Goal: Task Accomplishment & Management: Manage account settings

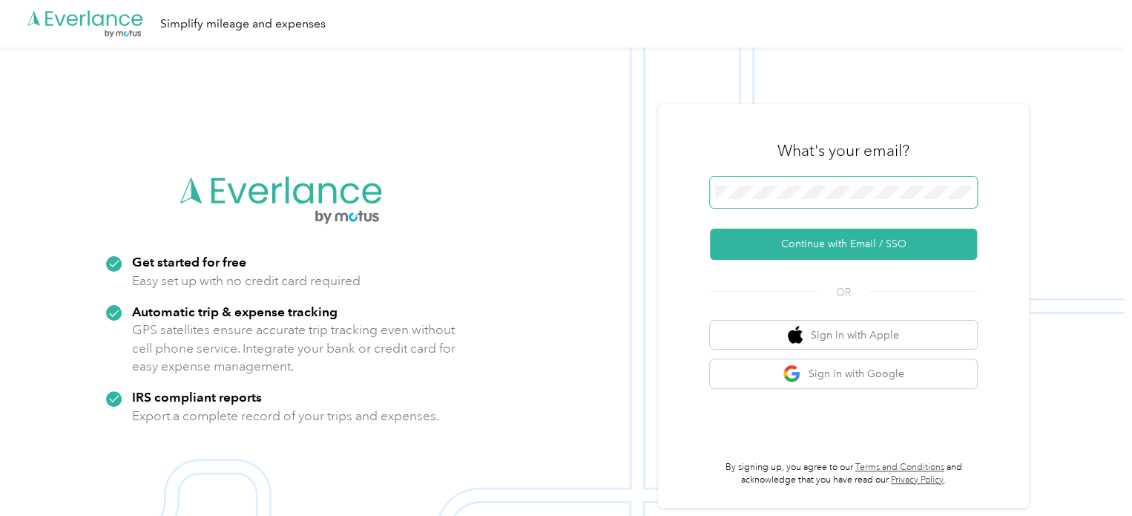
click at [790, 203] on span at bounding box center [843, 192] width 267 height 31
click at [579, 188] on div ".cls-1 { fill: #00adee; } .cls-2 { fill: #fff; } .cls-3 { fill: #707372; } .cls…" at bounding box center [562, 305] width 1125 height 516
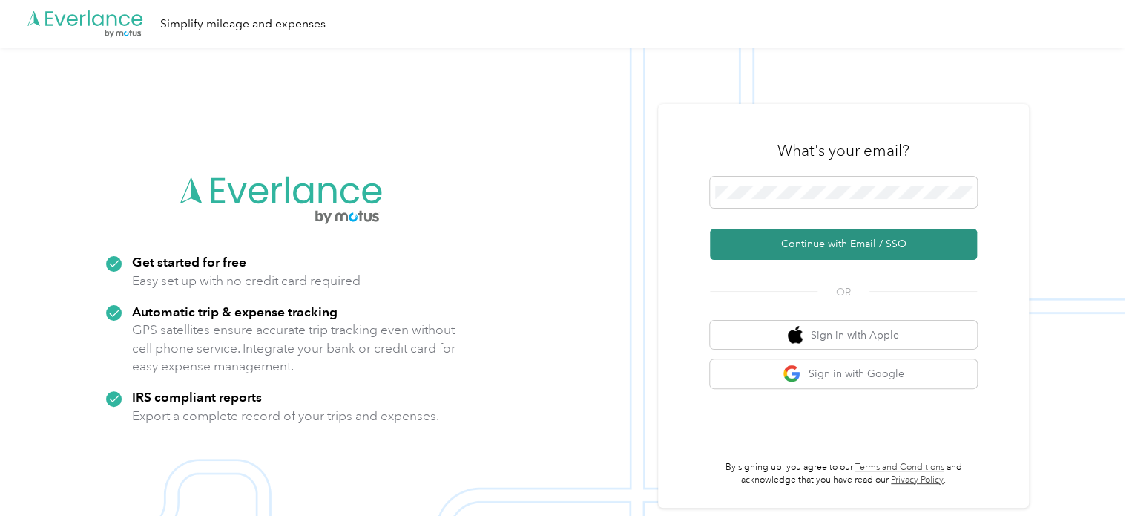
click at [804, 244] on button "Continue with Email / SSO" at bounding box center [843, 244] width 267 height 31
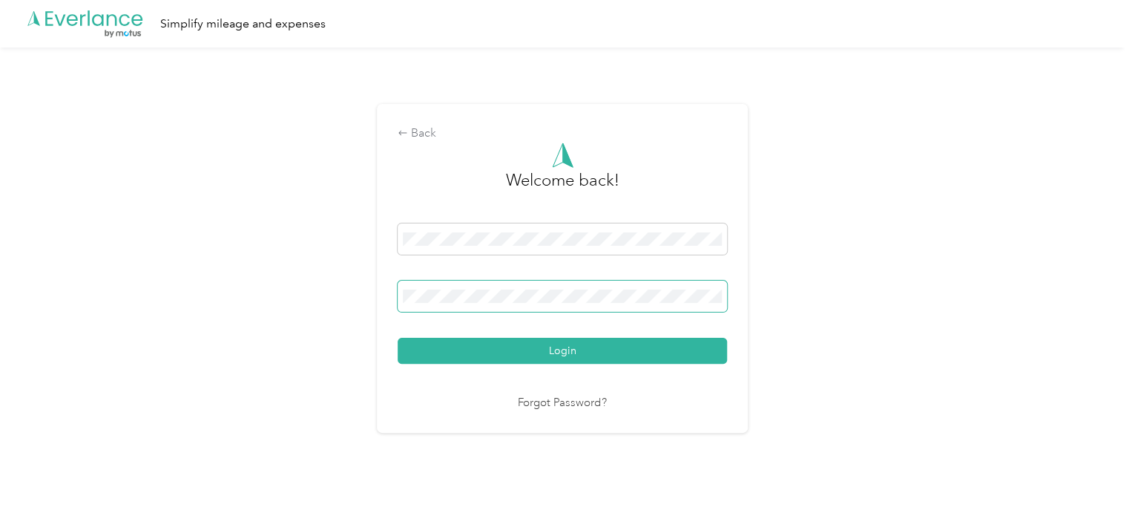
click at [496, 303] on span at bounding box center [562, 295] width 329 height 31
click at [540, 353] on button "Login" at bounding box center [562, 351] width 329 height 26
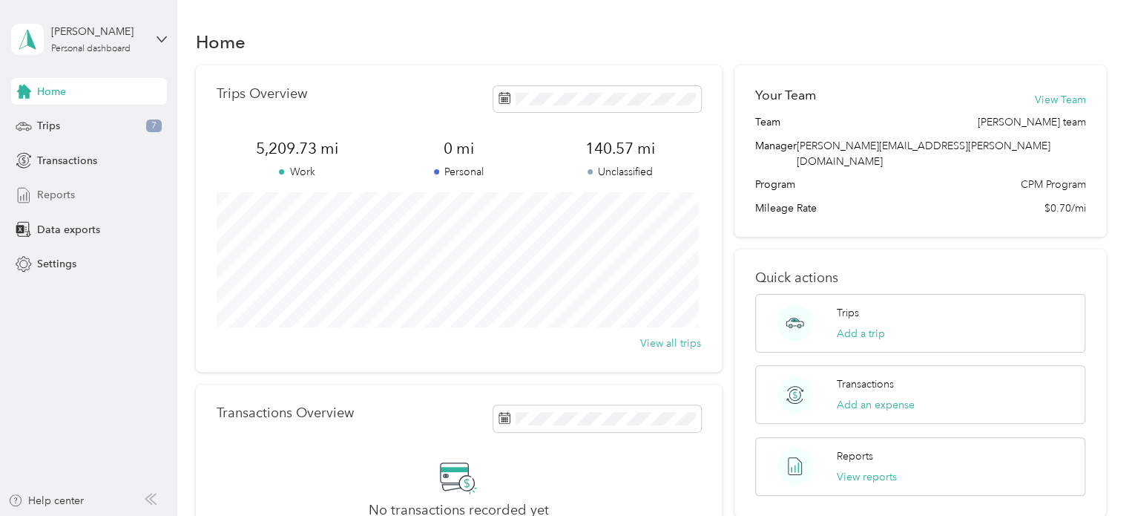
click at [47, 193] on span "Reports" at bounding box center [56, 195] width 38 height 16
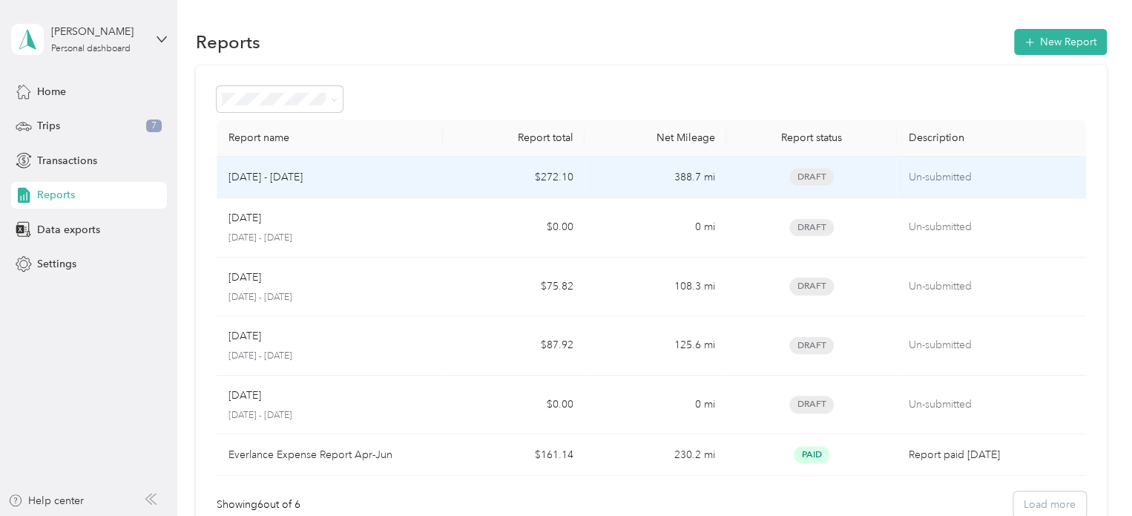
click at [394, 184] on div "[DATE] - [DATE]" at bounding box center [330, 177] width 203 height 16
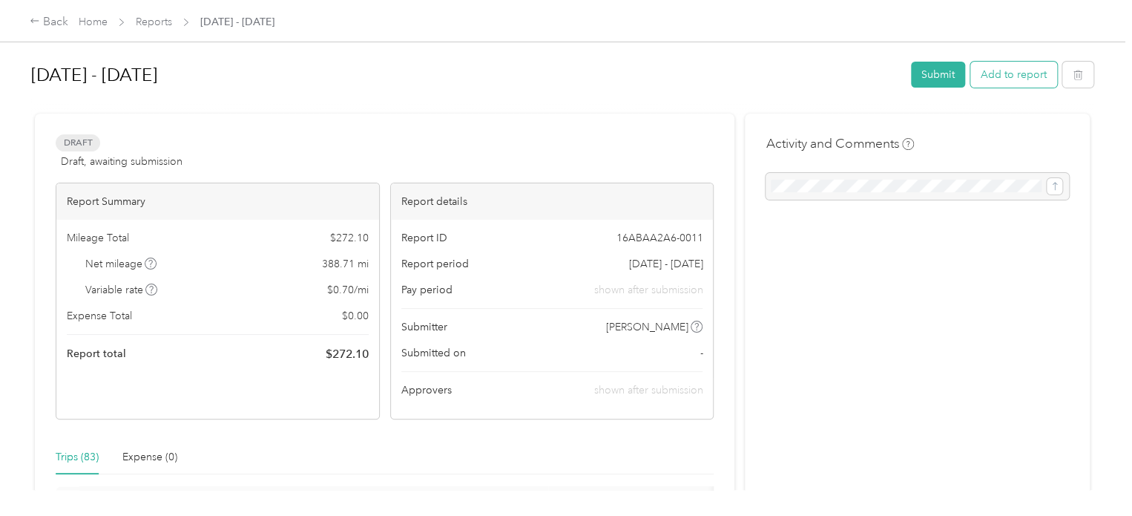
click at [1013, 69] on button "Add to report" at bounding box center [1013, 75] width 87 height 26
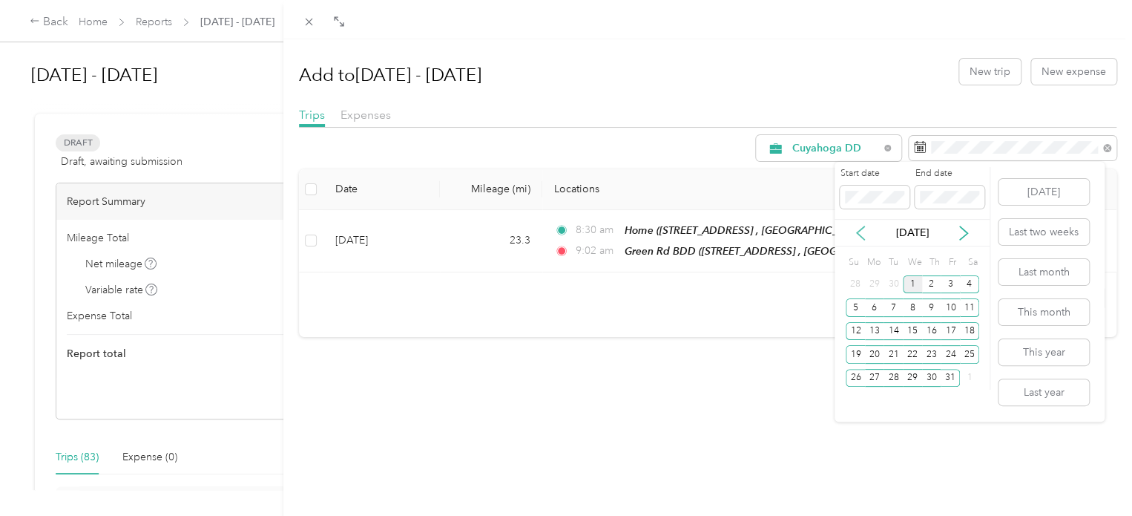
click at [864, 236] on icon at bounding box center [860, 233] width 15 height 15
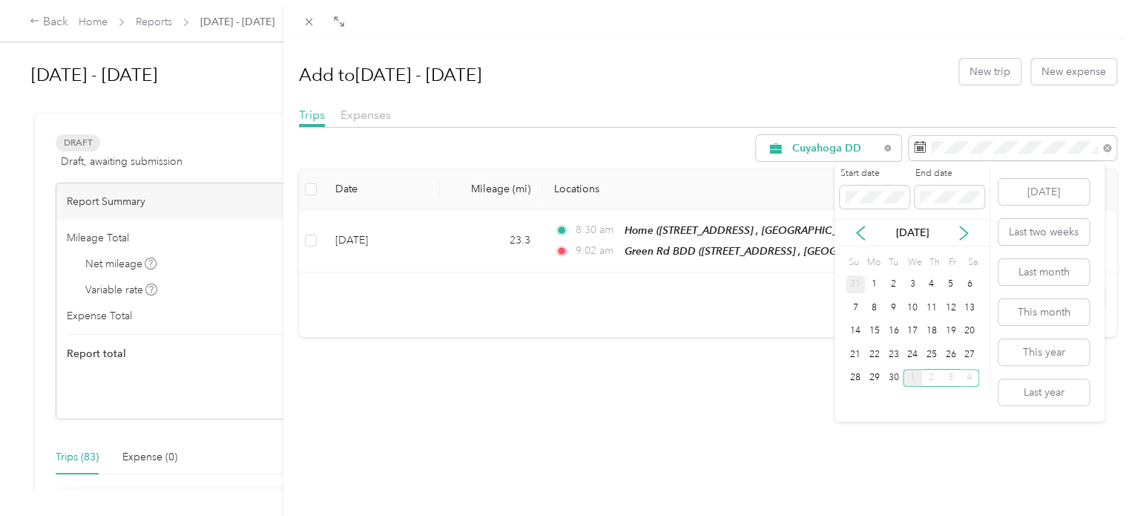
click at [858, 281] on div "31" at bounding box center [855, 284] width 19 height 19
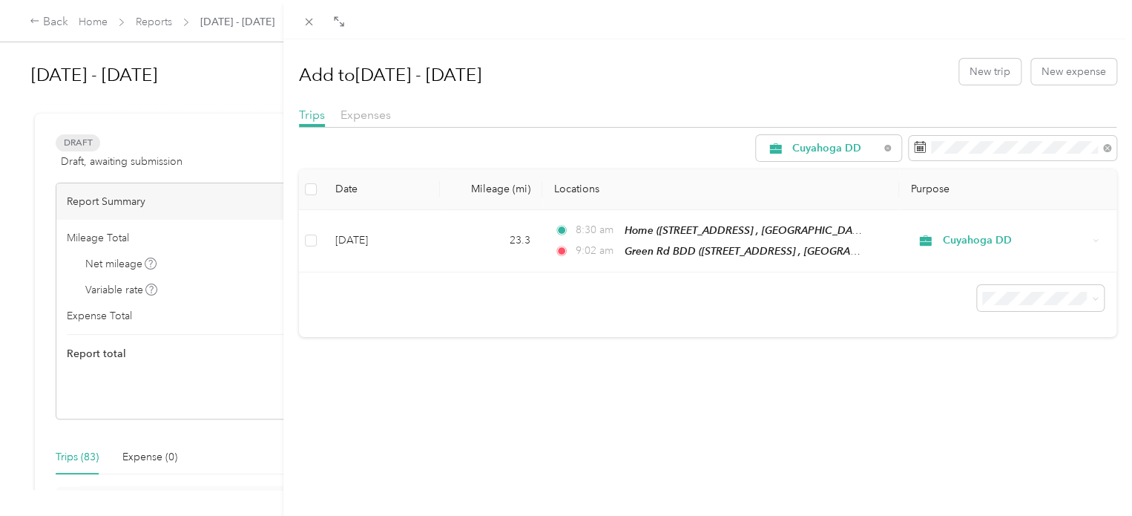
click at [871, 93] on div "Add to [DATE] - [DATE] New trip New expense Trips Expenses Cuyahoga DD Date Mil…" at bounding box center [708, 193] width 818 height 287
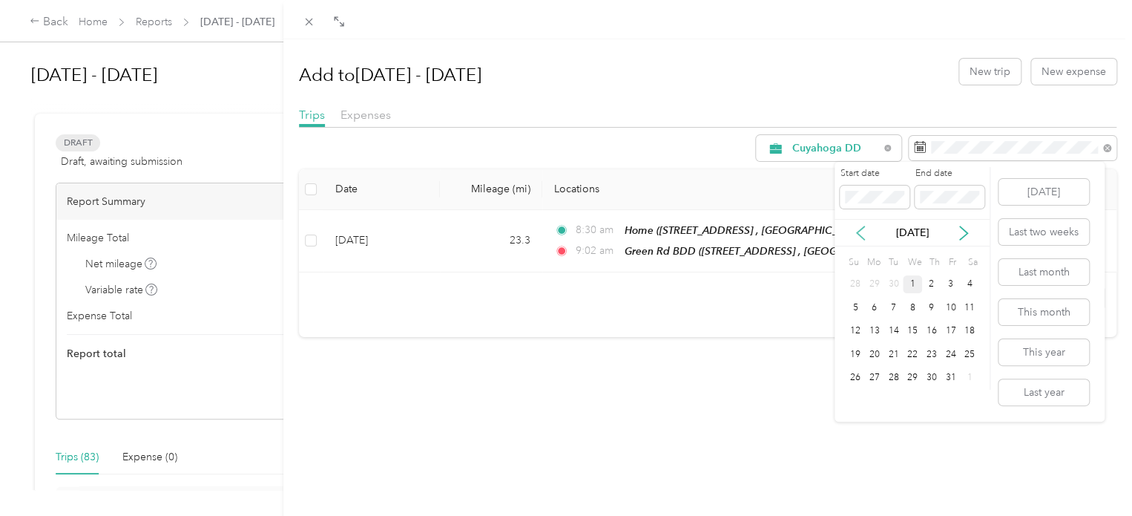
click at [861, 235] on icon at bounding box center [860, 232] width 7 height 13
click at [856, 234] on icon at bounding box center [860, 233] width 15 height 15
click at [959, 233] on icon at bounding box center [963, 233] width 15 height 15
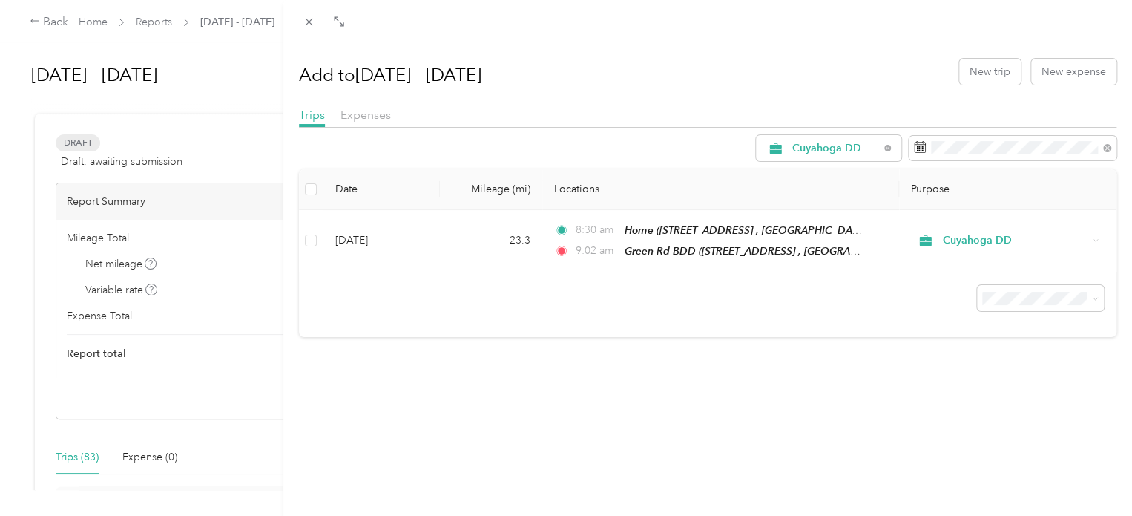
click at [749, 76] on div "Add to [DATE] - [DATE] New trip New expense" at bounding box center [708, 71] width 818 height 43
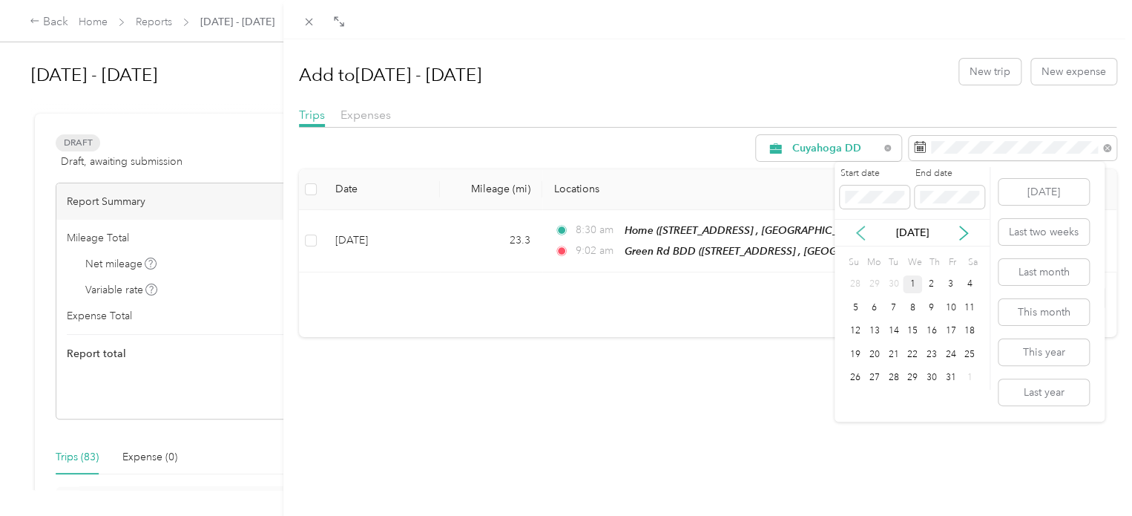
click at [863, 228] on icon at bounding box center [860, 232] width 7 height 13
click at [858, 405] on div "31" at bounding box center [855, 401] width 19 height 19
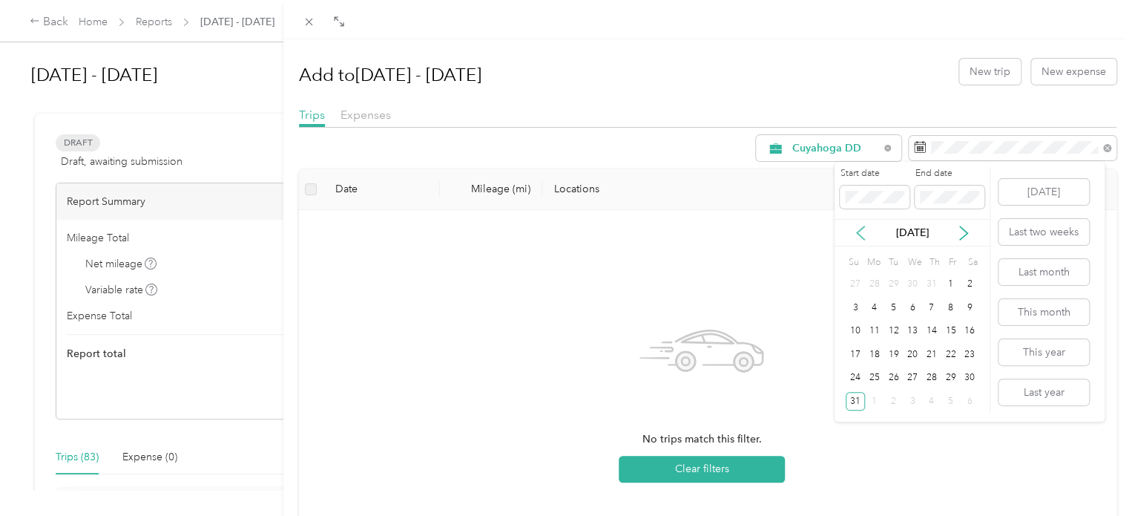
click at [857, 226] on icon at bounding box center [860, 233] width 15 height 15
click at [947, 377] on div "1" at bounding box center [950, 378] width 19 height 19
click at [860, 398] on div "31" at bounding box center [855, 401] width 19 height 19
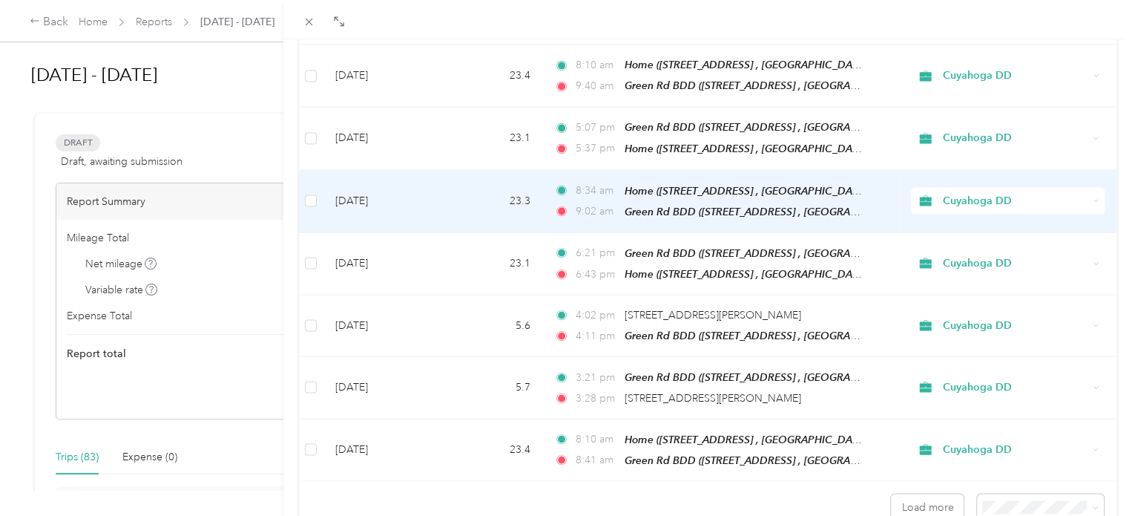
scroll to position [1329, 0]
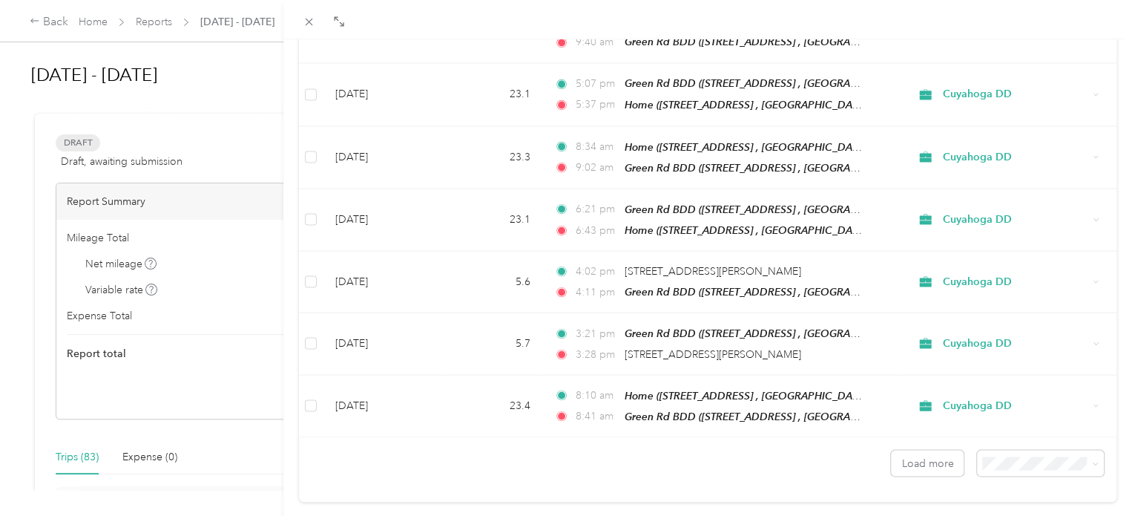
click at [1010, 395] on span "100 per load" at bounding box center [1006, 393] width 61 height 13
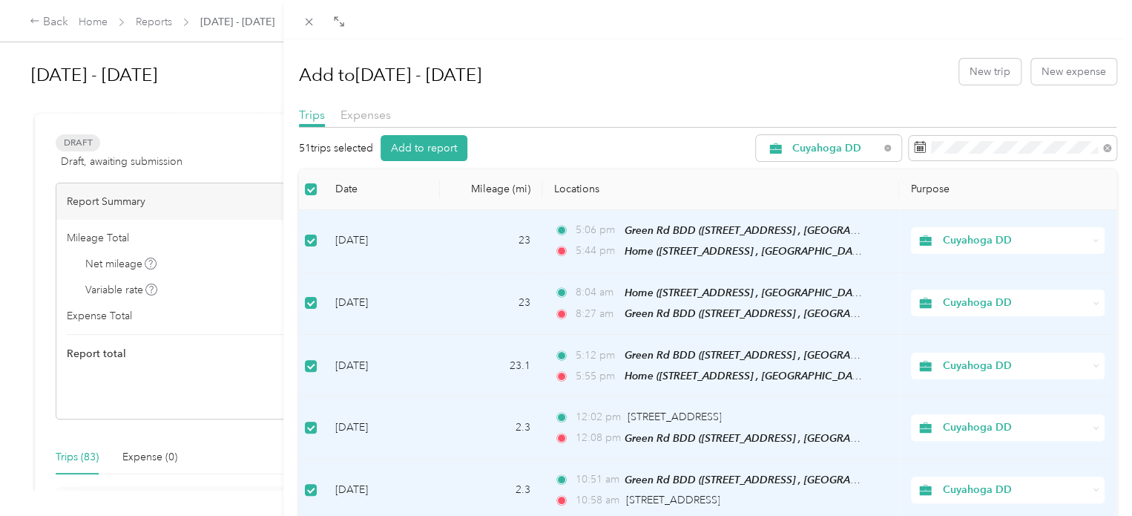
drag, startPoint x: 424, startPoint y: 148, endPoint x: 611, endPoint y: 145, distance: 187.0
click at [611, 145] on div "51 trips selected Add to report Cuyahoga DD" at bounding box center [708, 148] width 818 height 26
click at [402, 141] on button "Add to report" at bounding box center [424, 148] width 87 height 26
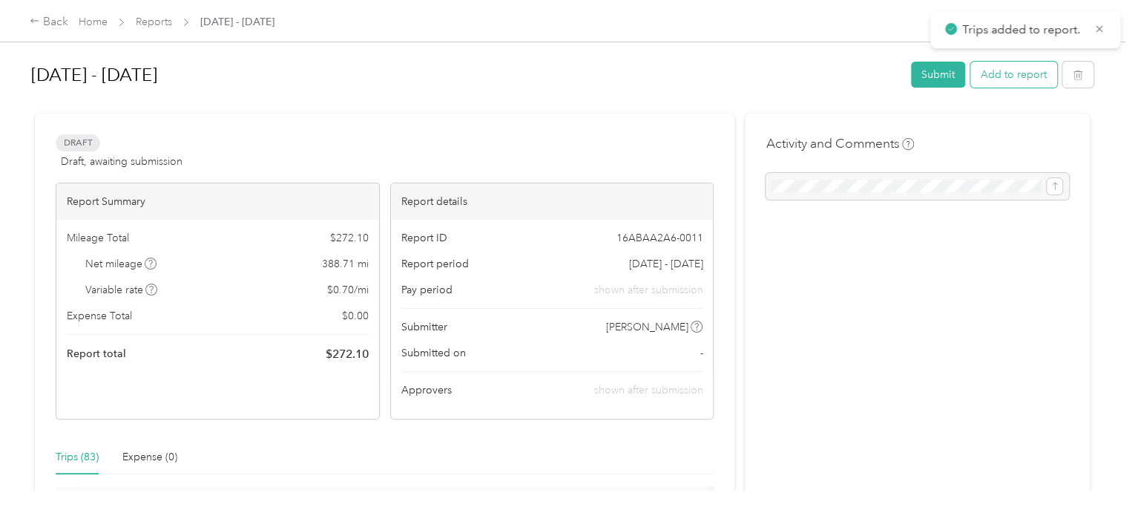
click at [1012, 70] on button "Add to report" at bounding box center [1013, 75] width 87 height 26
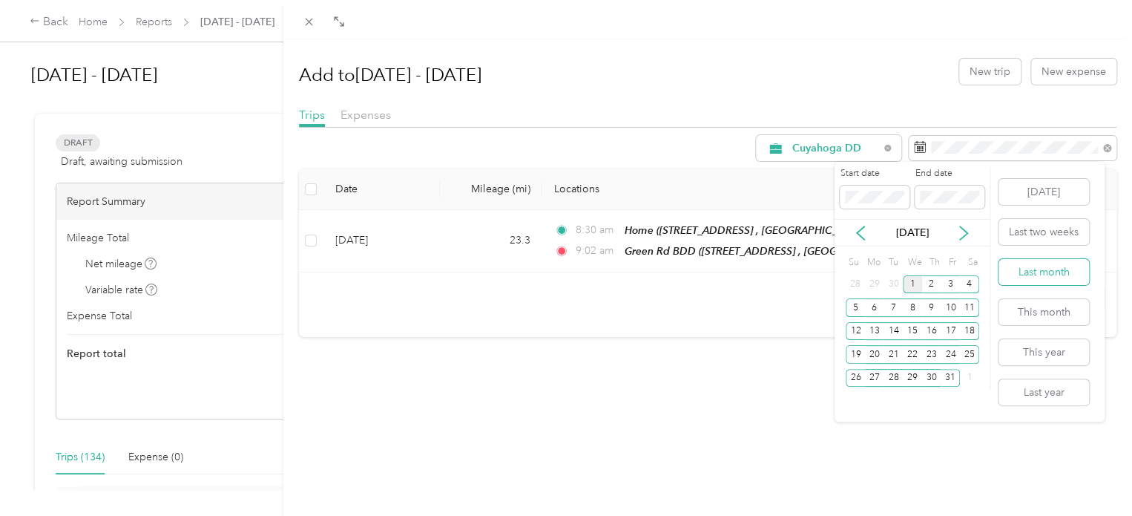
click at [1039, 275] on button "Last month" at bounding box center [1044, 272] width 91 height 26
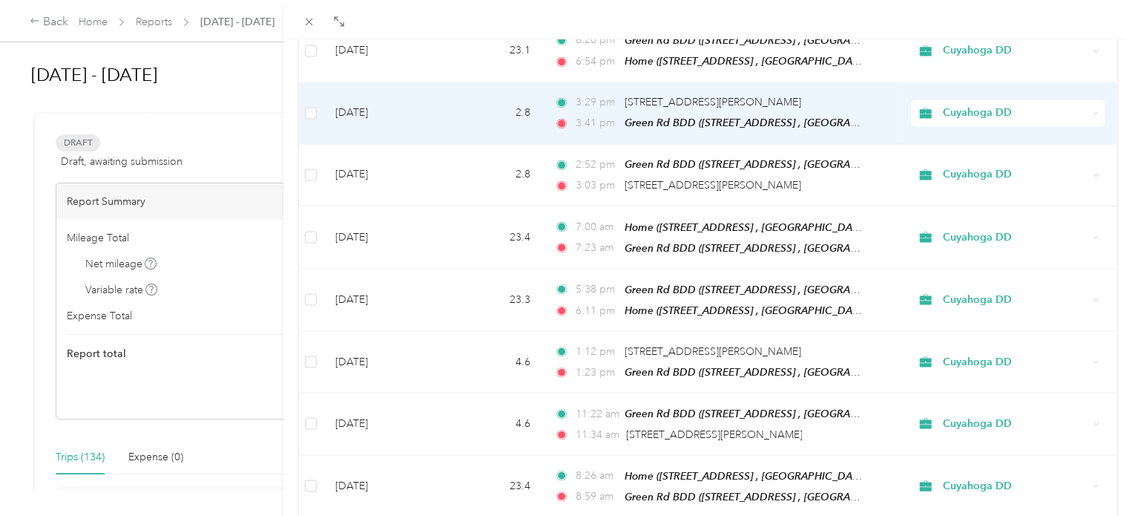
scroll to position [1329, 0]
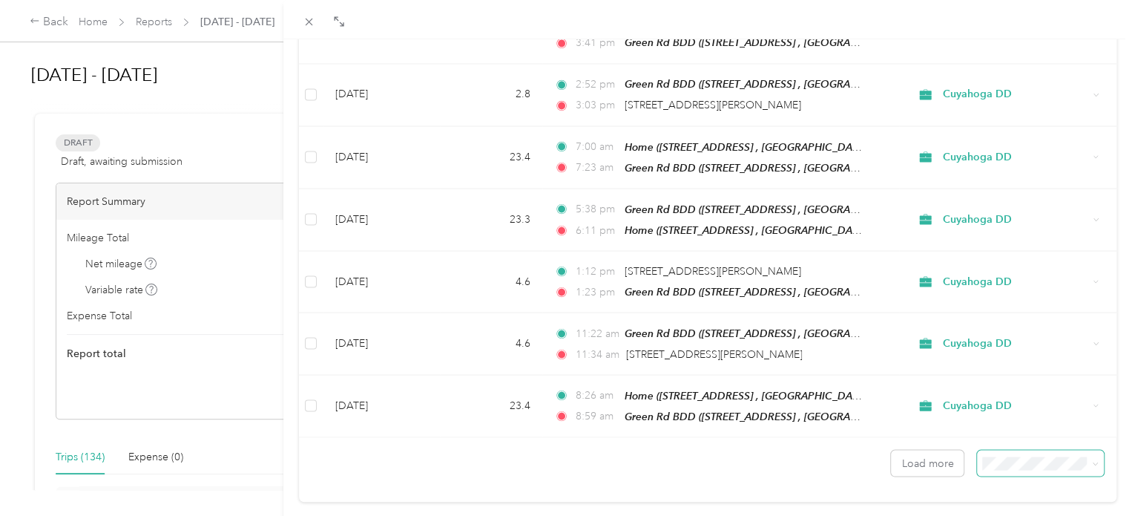
drag, startPoint x: 1019, startPoint y: 416, endPoint x: 1010, endPoint y: 418, distance: 8.3
click at [1016, 450] on span at bounding box center [1040, 463] width 127 height 26
click at [999, 398] on div "100 per load" at bounding box center [1029, 400] width 106 height 16
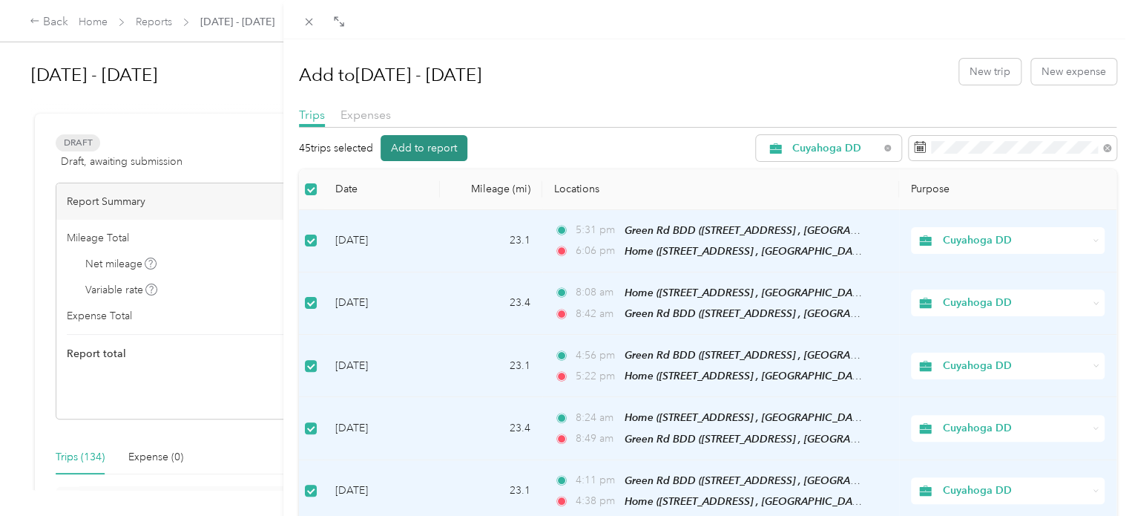
click at [448, 146] on button "Add to report" at bounding box center [424, 148] width 87 height 26
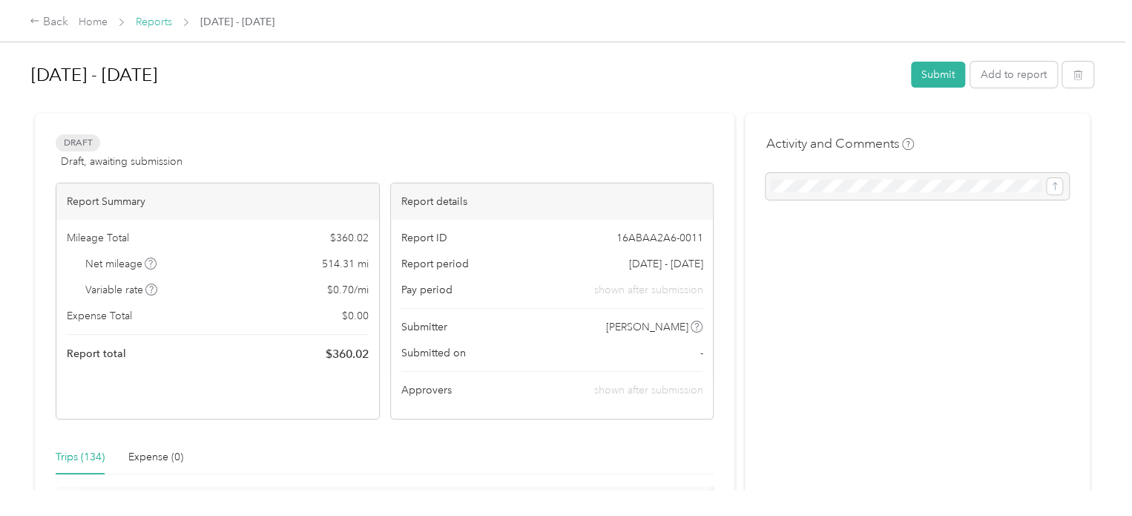
click at [161, 22] on link "Reports" at bounding box center [154, 22] width 36 height 13
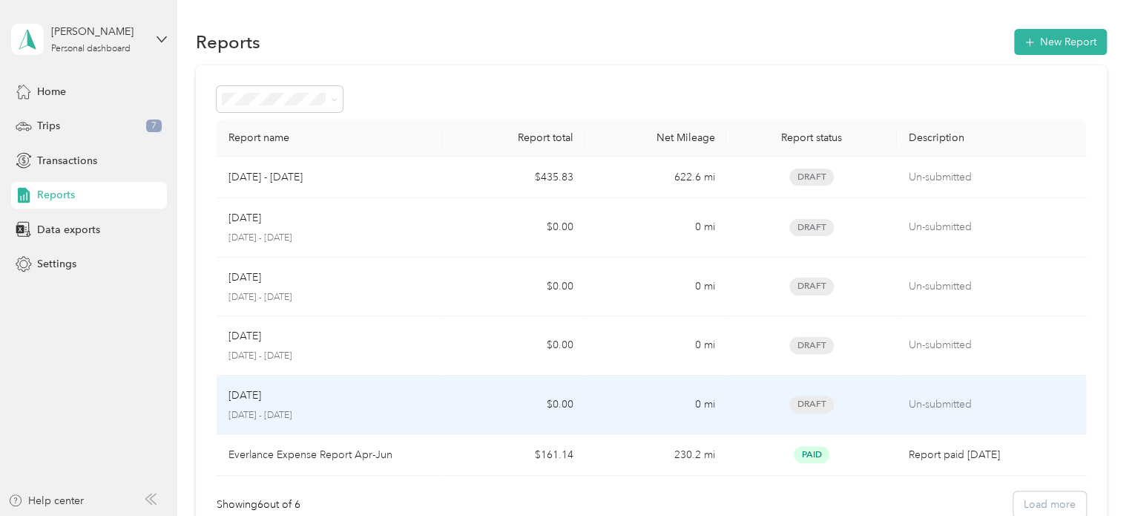
click at [424, 406] on div "[DATE] [DATE] - [DATE]" at bounding box center [330, 404] width 203 height 35
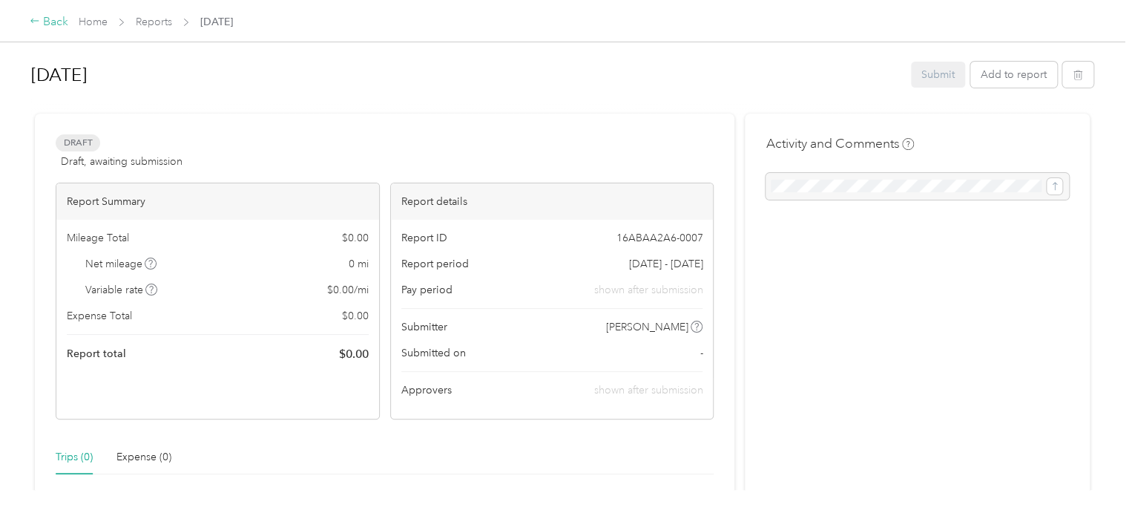
click at [62, 24] on div "Back" at bounding box center [49, 22] width 39 height 18
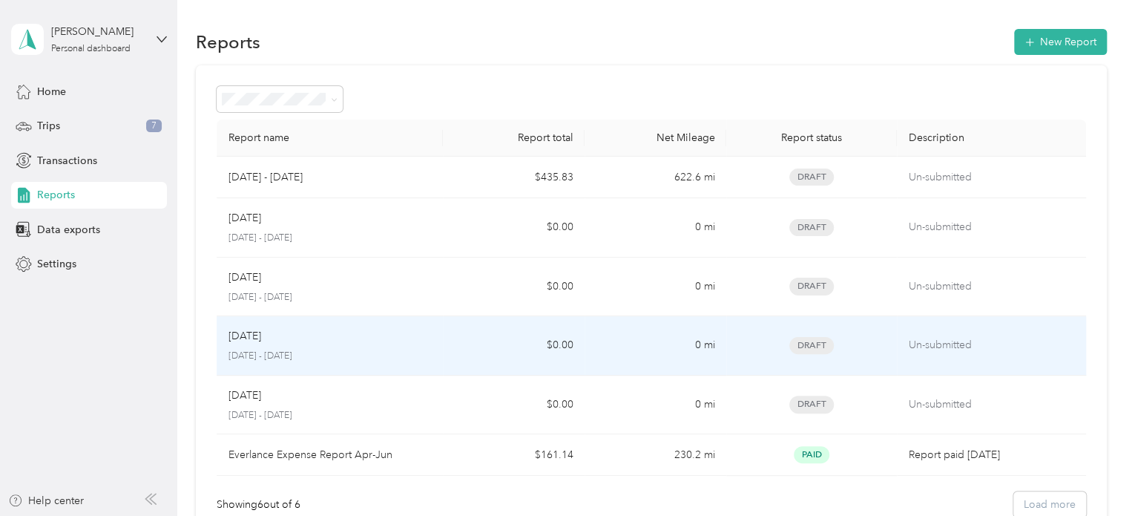
click at [369, 338] on div "[DATE]" at bounding box center [330, 336] width 203 height 16
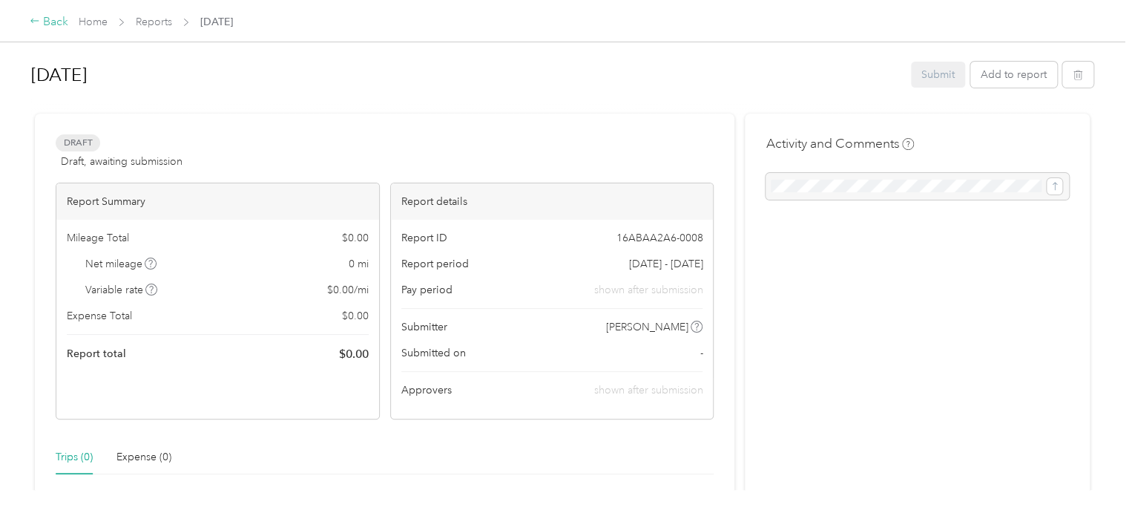
click at [49, 19] on div "Back" at bounding box center [49, 22] width 39 height 18
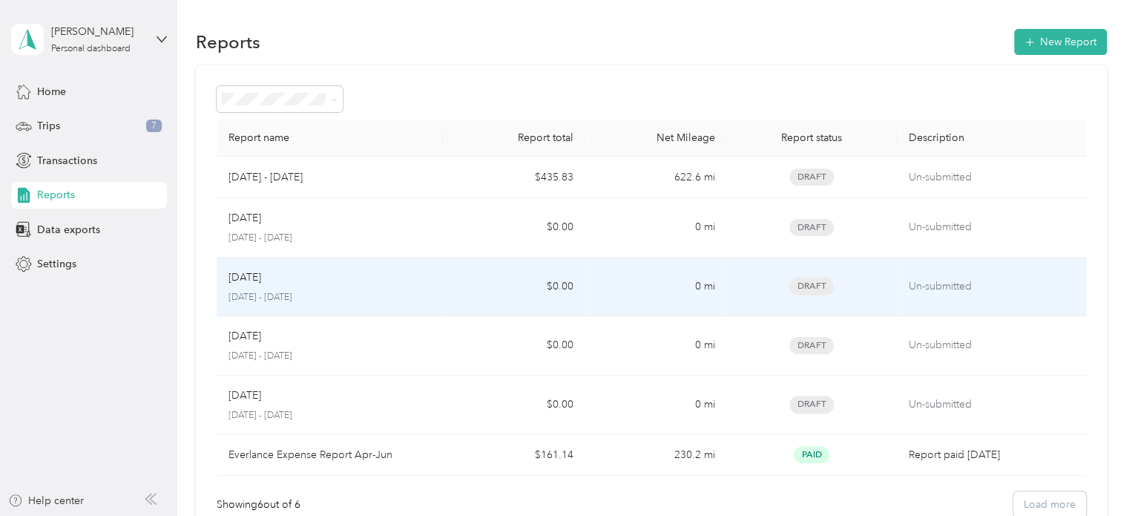
click at [318, 270] on div "[DATE]" at bounding box center [330, 277] width 203 height 16
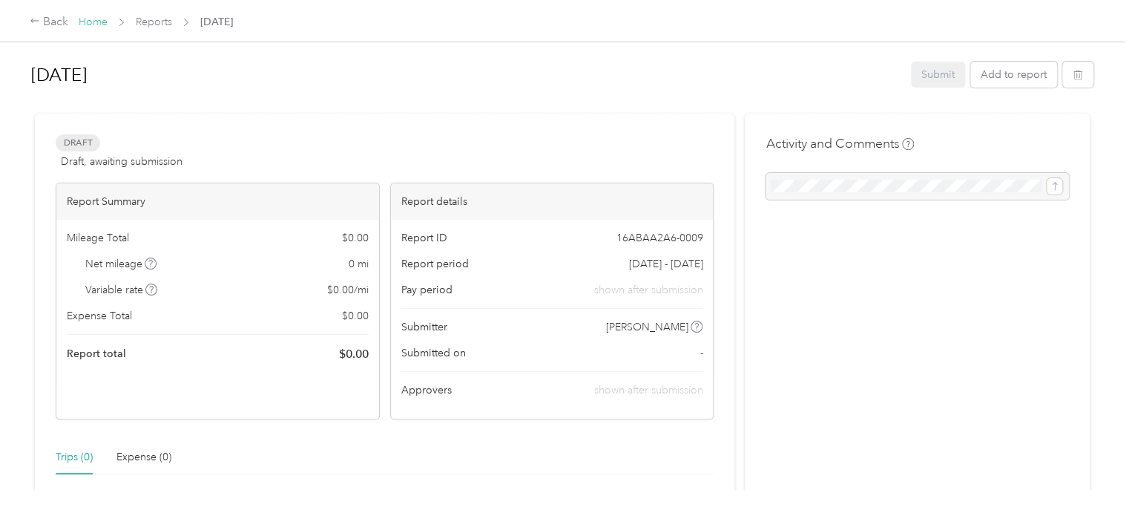
click at [95, 22] on link "Home" at bounding box center [93, 22] width 29 height 13
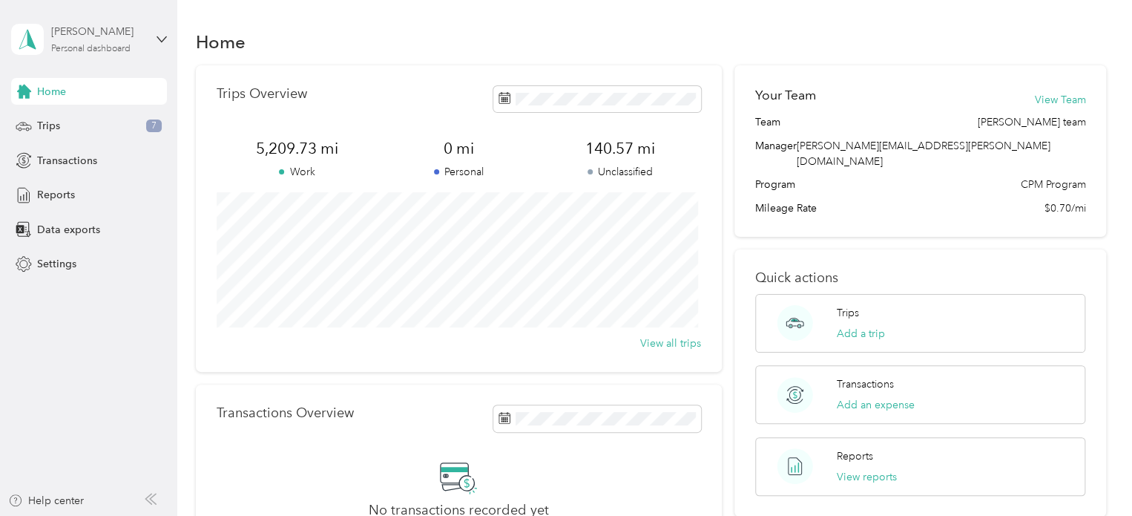
click at [88, 45] on div "Personal dashboard" at bounding box center [90, 49] width 79 height 9
click at [82, 120] on div "Log out" at bounding box center [168, 122] width 292 height 26
